Goal: Transaction & Acquisition: Download file/media

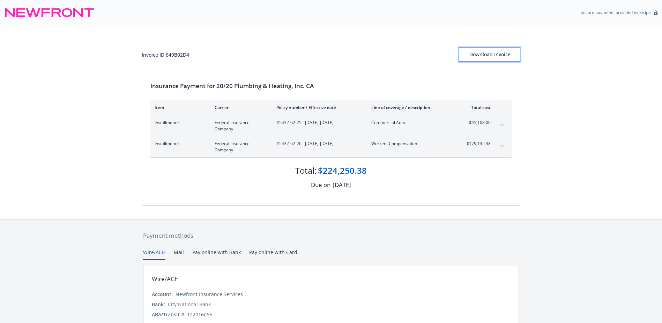
click at [485, 51] on div "Download Invoice" at bounding box center [489, 54] width 61 height 13
